Goal: Information Seeking & Learning: Learn about a topic

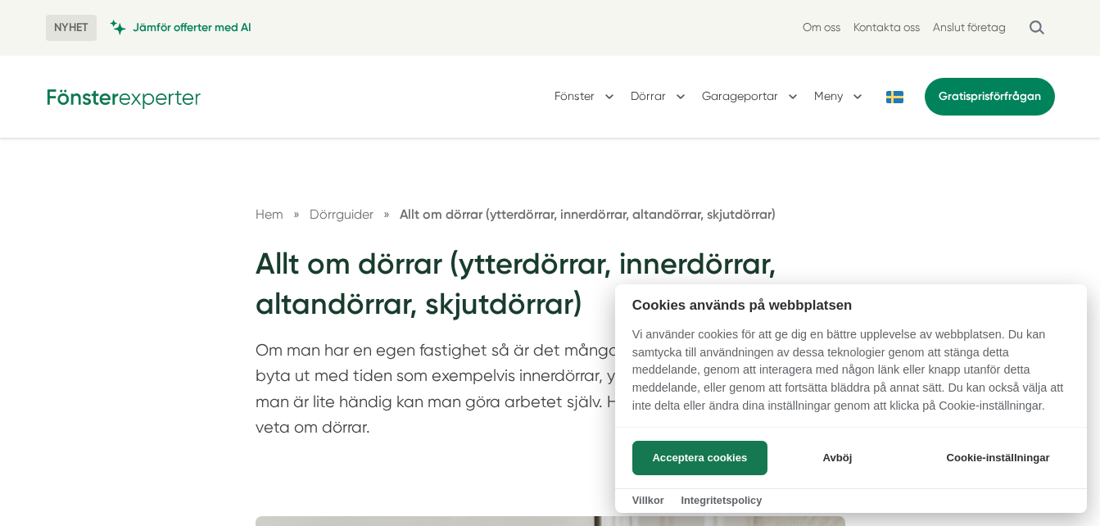
scroll to position [126, 0]
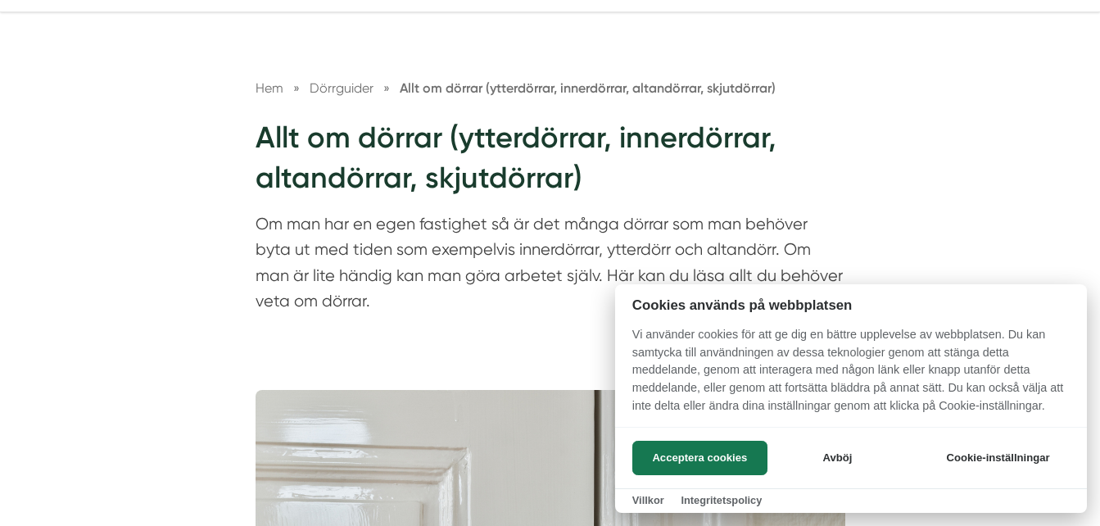
drag, startPoint x: 250, startPoint y: 212, endPoint x: 464, endPoint y: 220, distance: 213.9
click at [464, 220] on div at bounding box center [550, 263] width 1100 height 526
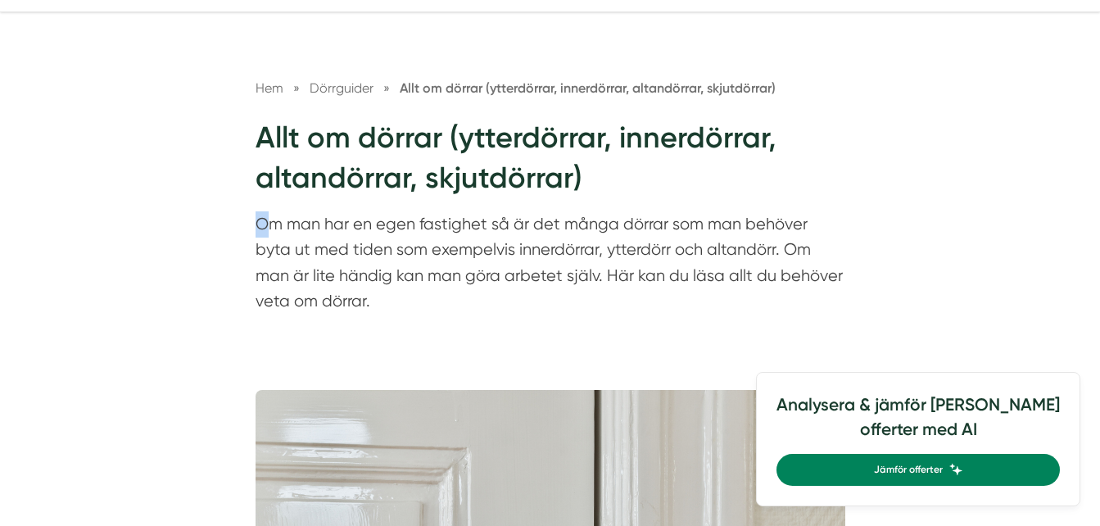
drag, startPoint x: 262, startPoint y: 220, endPoint x: 607, endPoint y: 204, distance: 345.2
click at [607, 204] on div "Hem » Dörrguider » Allt om dörrar (ytterdörrar, innerdörrar, altandörrar, skjut…" at bounding box center [550, 200] width 629 height 245
click at [107, 249] on div "Hem » Dörrguider » Allt om dörrar (ytterdörrar, innerdörrar, altandörrar, skjut…" at bounding box center [550, 191] width 1100 height 358
click at [265, 219] on p "Om man har en egen fastighet så är det många dörrar som man behöver byta ut med…" at bounding box center [551, 266] width 590 height 111
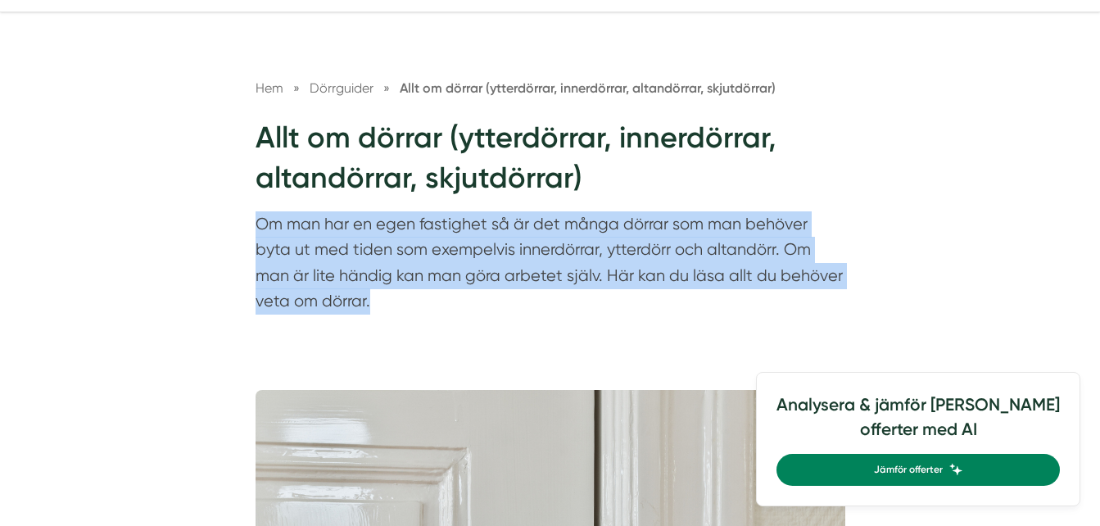
drag, startPoint x: 246, startPoint y: 220, endPoint x: 333, endPoint y: 304, distance: 120.5
click at [333, 304] on div "Hem » Dörrguider » Allt om dörrar (ytterdörrar, innerdörrar, altandörrar, skjut…" at bounding box center [550, 200] width 629 height 245
drag, startPoint x: 333, startPoint y: 304, endPoint x: 260, endPoint y: 249, distance: 91.9
click at [260, 249] on p "Om man har en egen fastighet så är det många dörrar som man behöver byta ut med…" at bounding box center [551, 266] width 590 height 111
drag, startPoint x: 251, startPoint y: 215, endPoint x: 664, endPoint y: 307, distance: 423.8
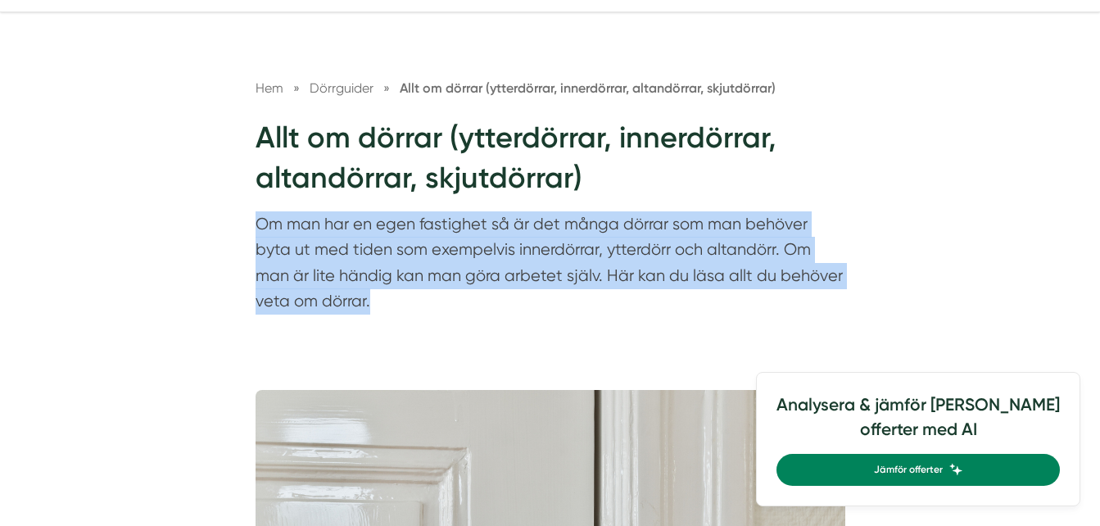
click at [664, 307] on div "Hem » Dörrguider » Allt om dörrar (ytterdörrar, innerdörrar, altandörrar, skjut…" at bounding box center [550, 200] width 629 height 245
copy p "Om man har en egen fastighet så är det många dörrar som man behöver byta ut med…"
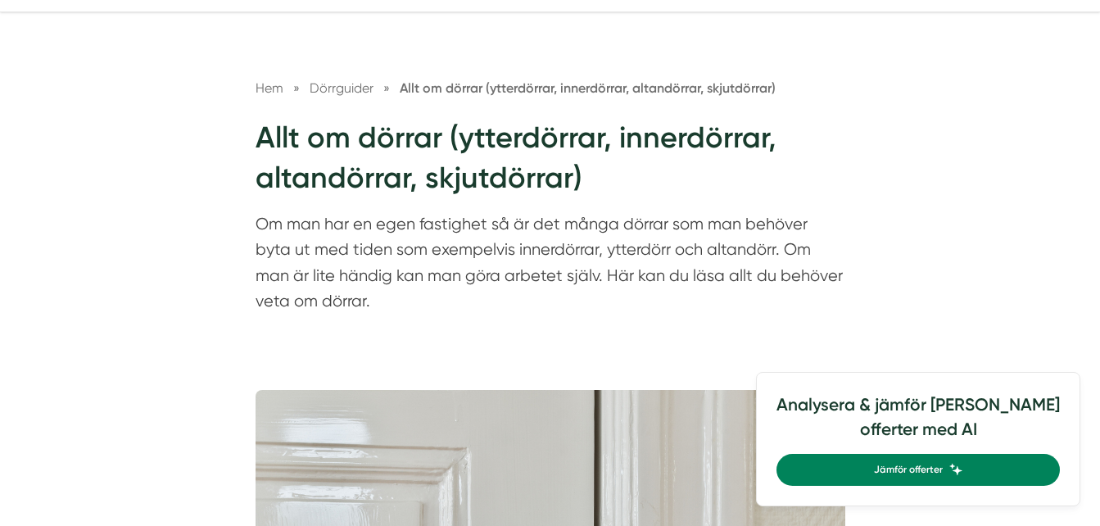
click at [798, 156] on h1 "Allt om dörrar (ytterdörrar, innerdörrar, altandörrar, skjutdörrar)" at bounding box center [551, 164] width 590 height 93
